Goal: Task Accomplishment & Management: Use online tool/utility

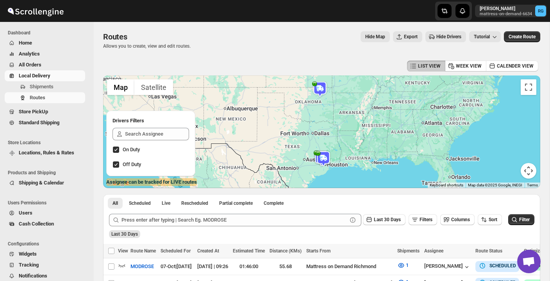
click at [46, 77] on span "Local Delivery" at bounding box center [35, 76] width 32 height 6
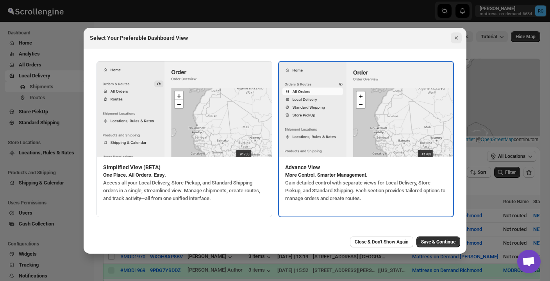
click at [455, 37] on icon "Close" at bounding box center [456, 37] width 3 height 3
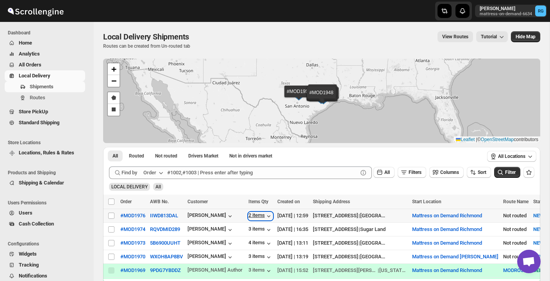
click at [254, 215] on div "2 items" at bounding box center [261, 216] width 24 height 8
click at [111, 213] on input "Select shipment" at bounding box center [111, 216] width 6 height 6
checkbox input "true"
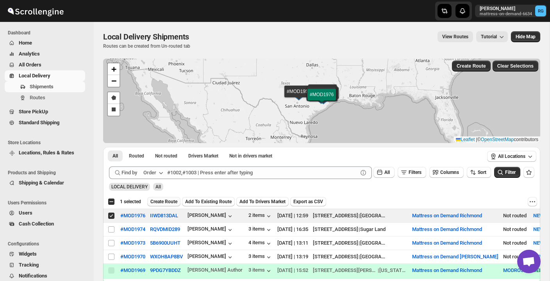
click at [162, 200] on span "Create Route" at bounding box center [163, 202] width 27 height 6
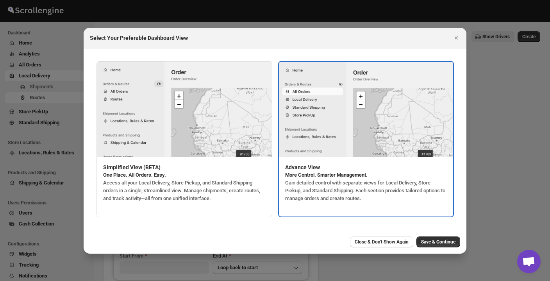
type input "Mattress on Demand Richmond"
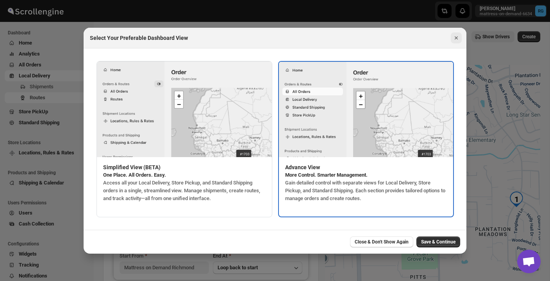
click at [457, 38] on icon "Close" at bounding box center [456, 37] width 3 height 3
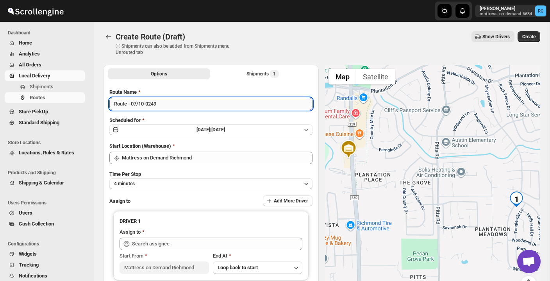
click at [269, 104] on input "Route - 07/10-0249" at bounding box center [210, 104] width 203 height 13
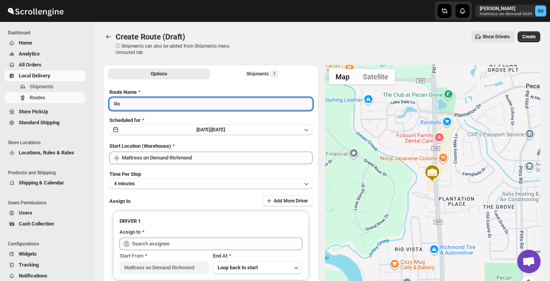
type input "R"
type input "MODROSE"
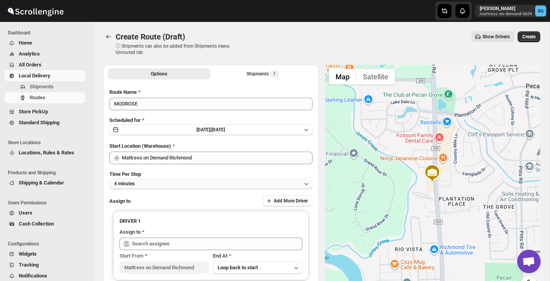
click at [248, 184] on button "4 minutes" at bounding box center [210, 183] width 203 height 11
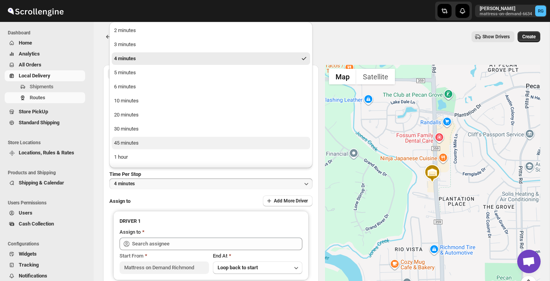
click at [243, 145] on button "45 minutes" at bounding box center [211, 143] width 199 height 13
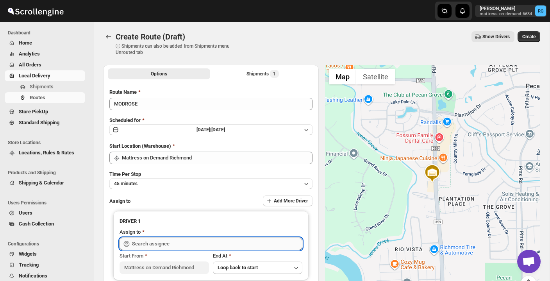
click at [206, 241] on input "text" at bounding box center [217, 244] width 170 height 13
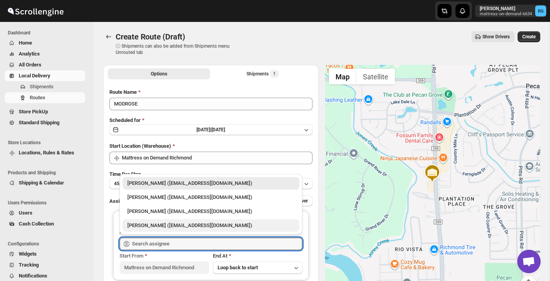
click at [212, 227] on div "[PERSON_NAME] ([EMAIL_ADDRESS][DOMAIN_NAME])" at bounding box center [210, 226] width 167 height 8
type input "[PERSON_NAME] ([EMAIL_ADDRESS][DOMAIN_NAME])"
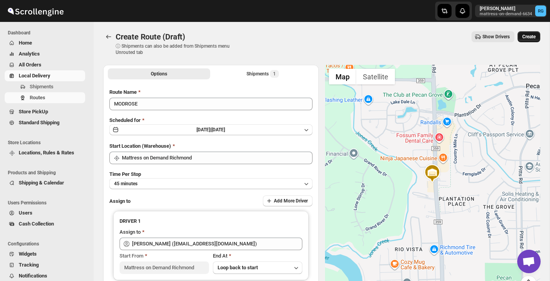
click at [526, 36] on span "Create" at bounding box center [529, 37] width 13 height 6
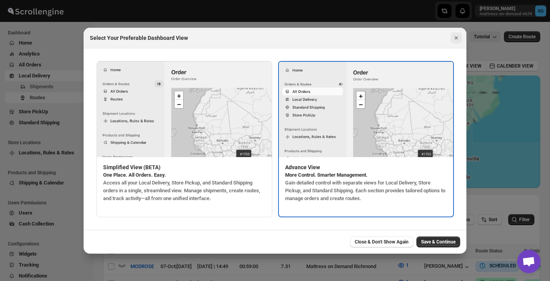
click at [457, 35] on icon "Close" at bounding box center [457, 38] width 8 height 8
